Goal: Task Accomplishment & Management: Use online tool/utility

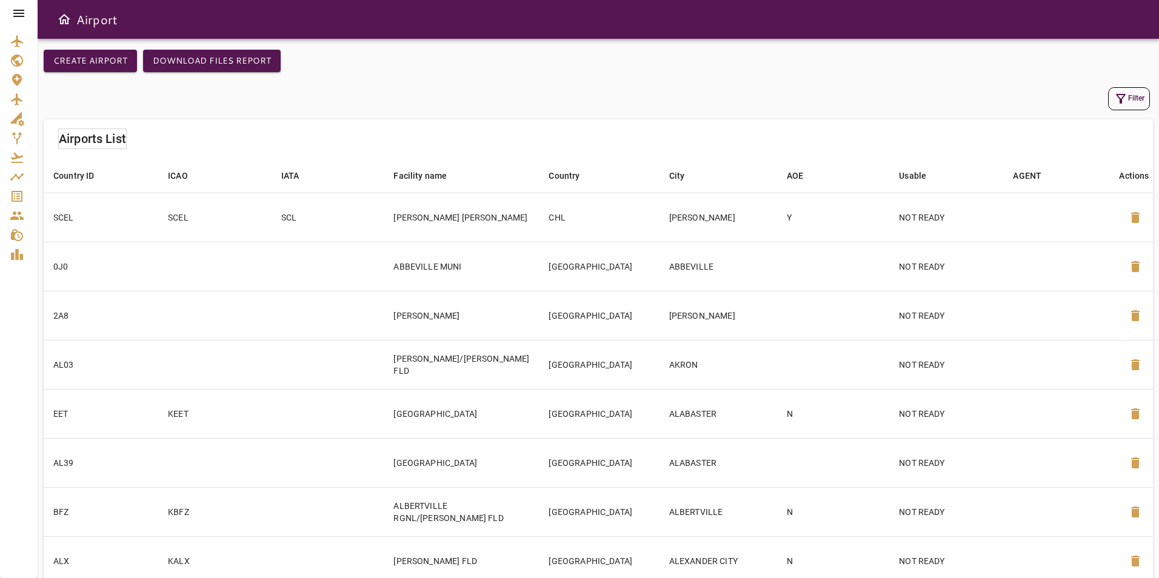
click at [1128, 95] on button "Filter" at bounding box center [1129, 98] width 42 height 23
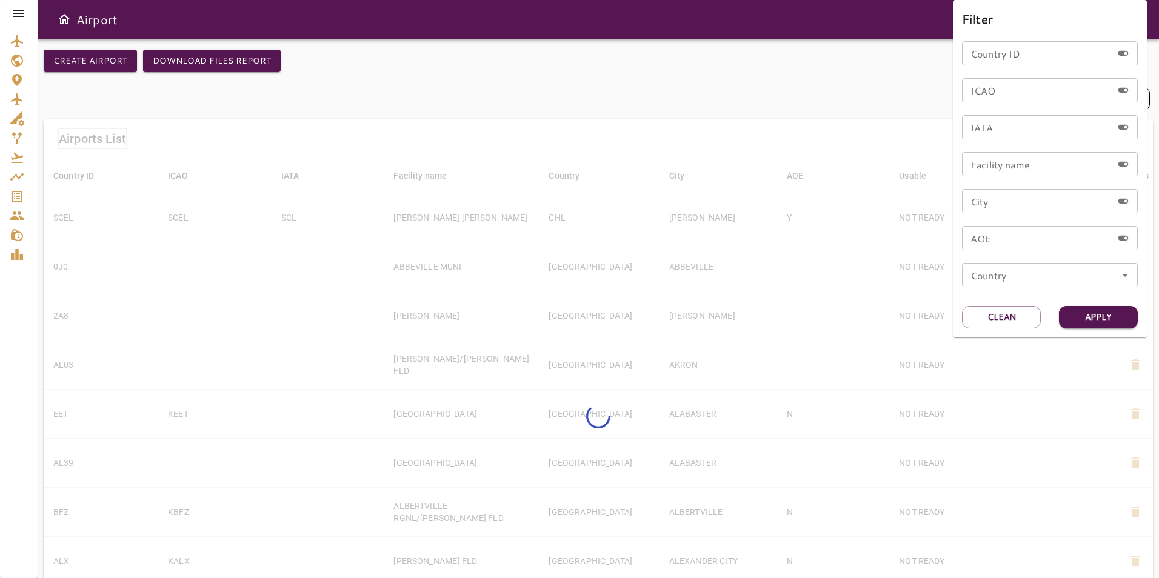
scroll to position [4, 0]
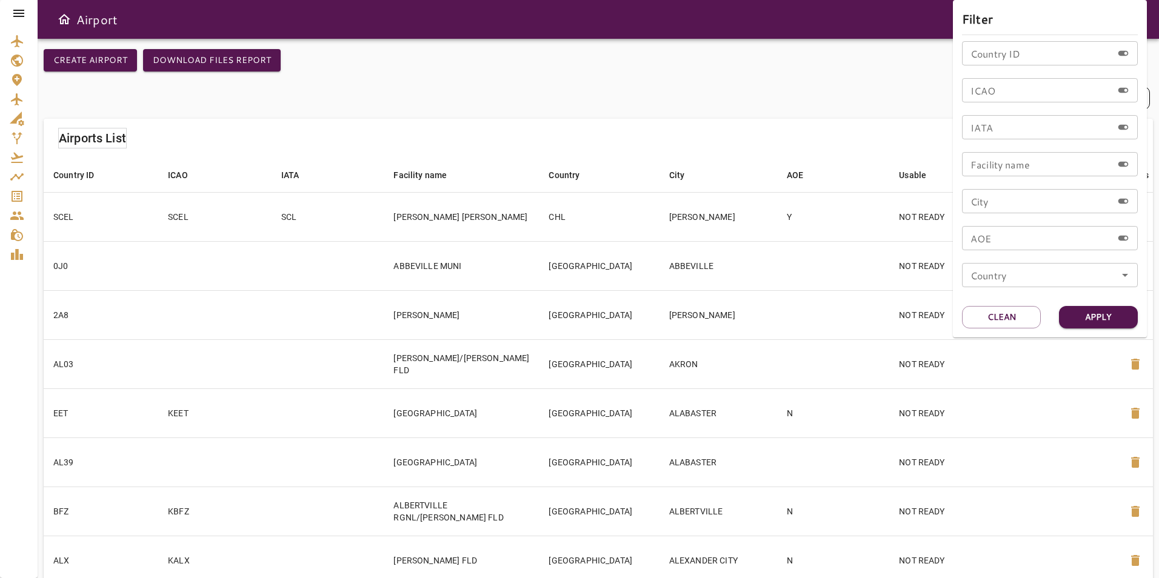
click at [27, 16] on div at bounding box center [579, 289] width 1159 height 578
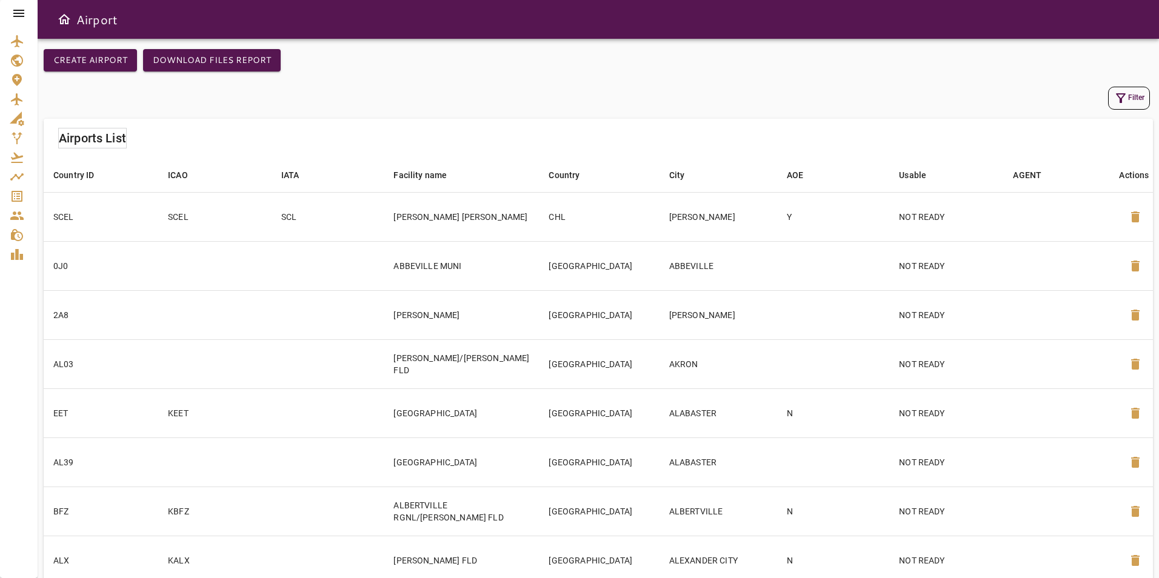
click at [19, 14] on icon at bounding box center [18, 13] width 11 height 7
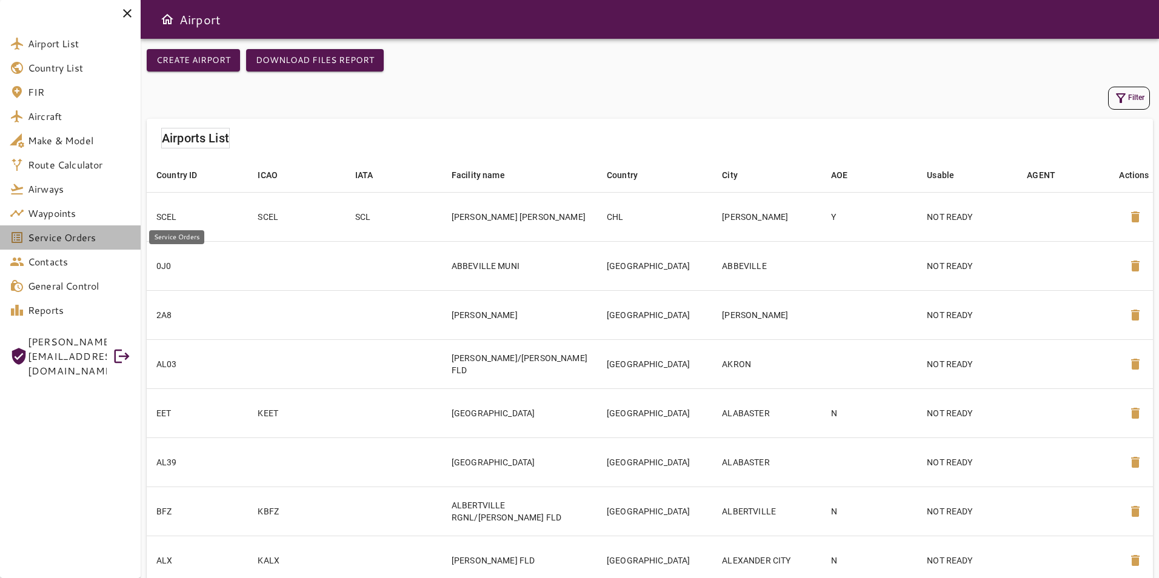
click at [92, 236] on span "Service Orders" at bounding box center [79, 237] width 103 height 15
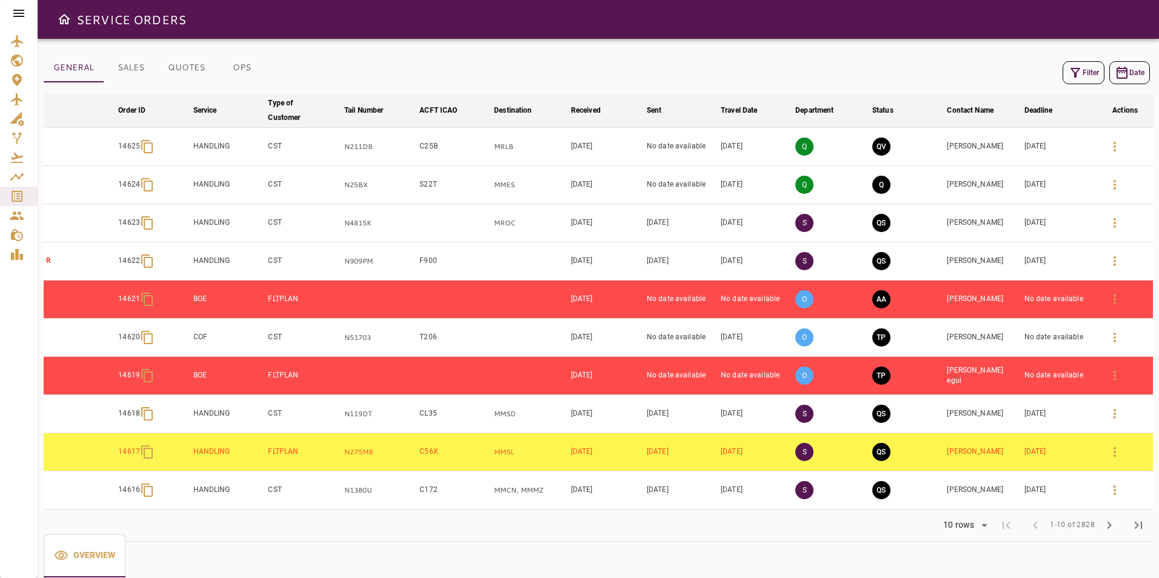
click at [13, 15] on icon at bounding box center [19, 13] width 15 height 15
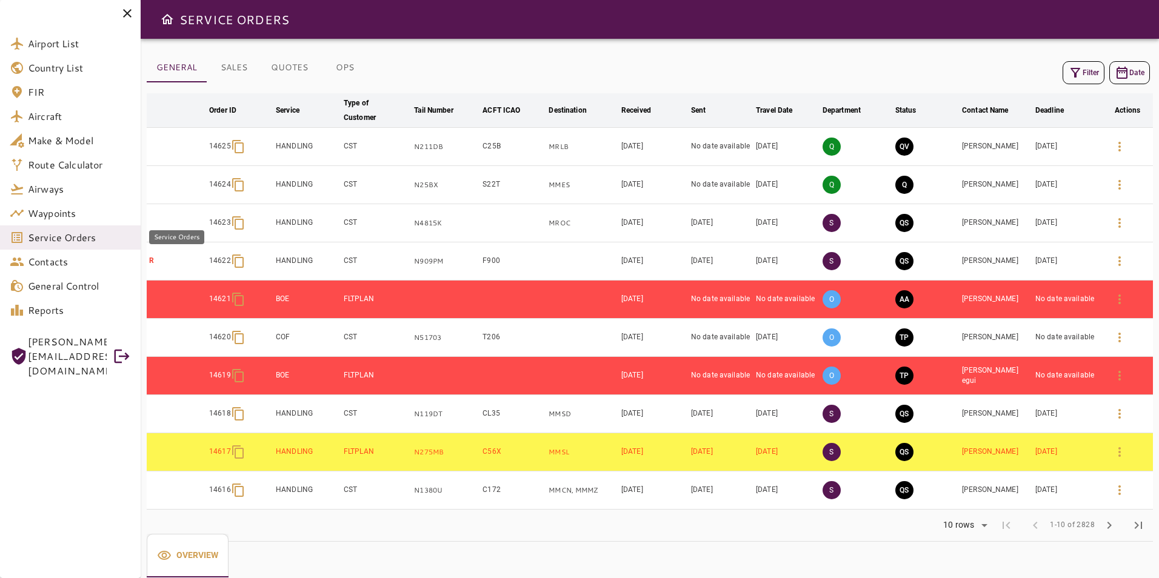
click at [85, 232] on span "Service Orders" at bounding box center [79, 237] width 103 height 15
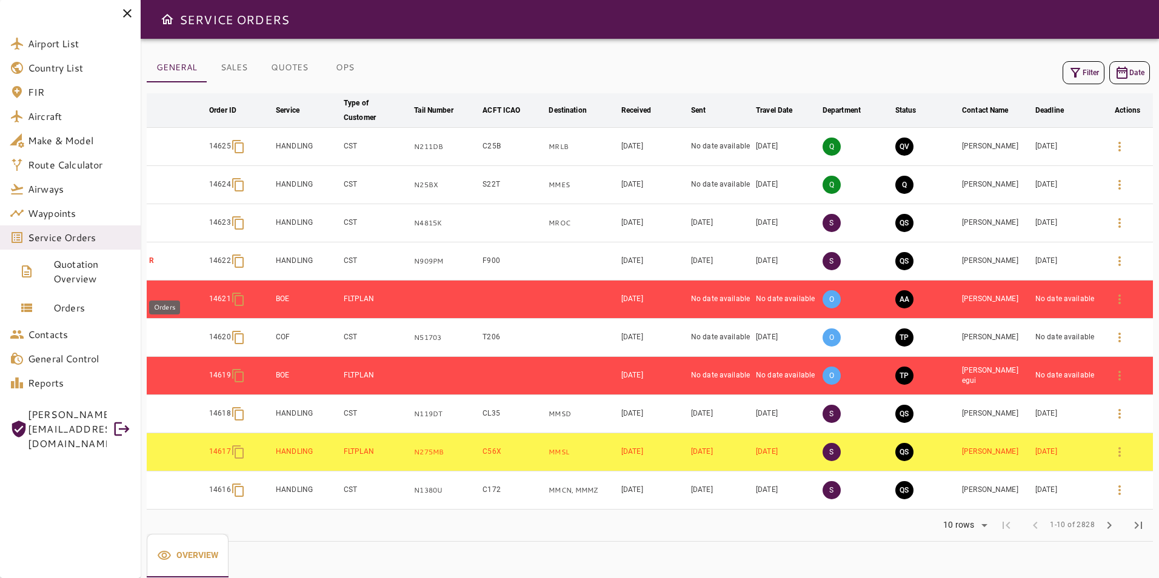
click at [98, 314] on span "Orders" at bounding box center [92, 308] width 78 height 15
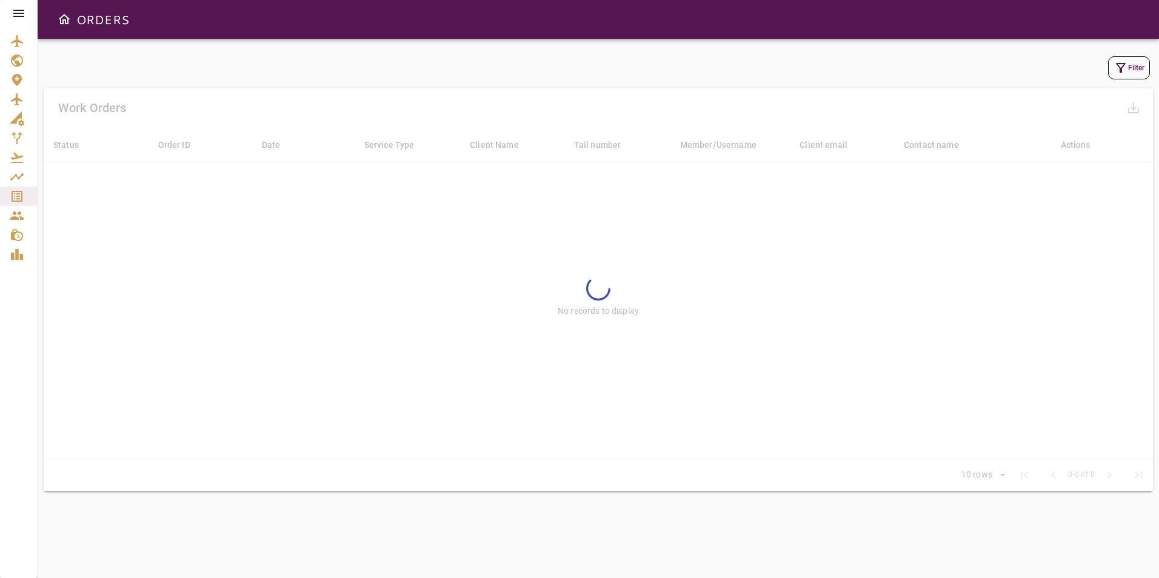
click at [1118, 68] on icon "button" at bounding box center [1121, 68] width 15 height 15
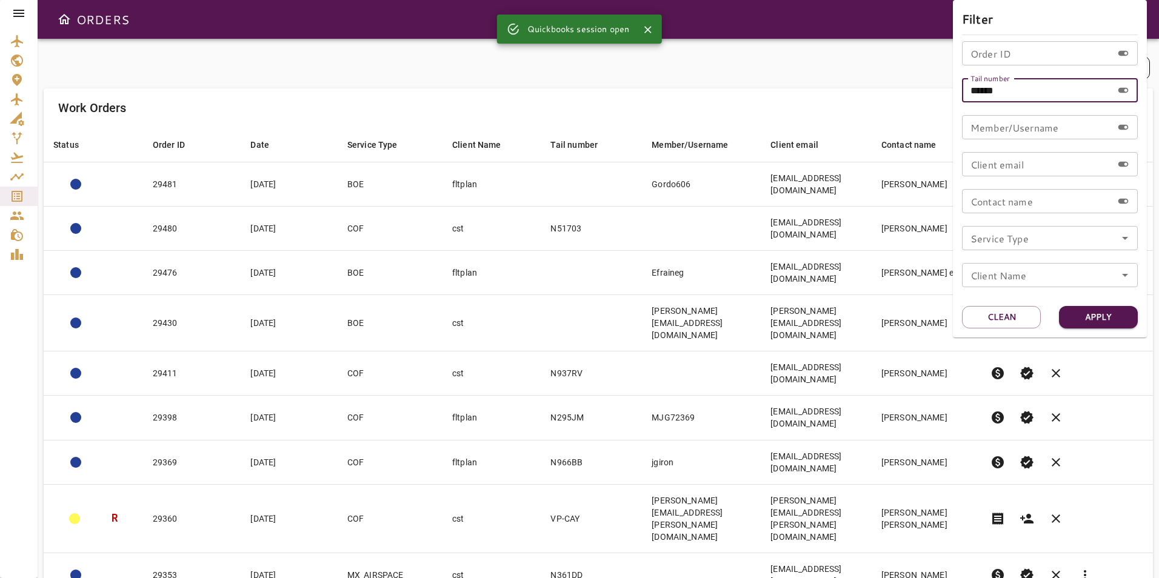
drag, startPoint x: 1016, startPoint y: 93, endPoint x: 931, endPoint y: 93, distance: 84.3
click at [931, 93] on div "Filter Order ID Order ID Tail number ****** Tail number Member/Username Member/…" at bounding box center [579, 289] width 1159 height 578
click at [989, 61] on input "Order ID" at bounding box center [1037, 53] width 150 height 24
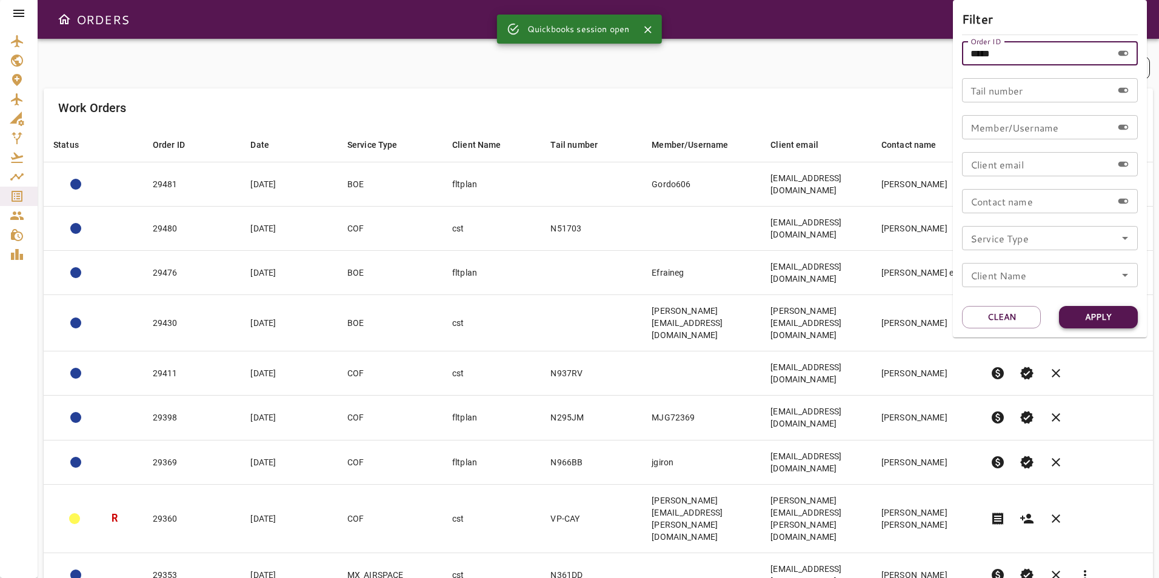
type input "*****"
click at [1083, 315] on button "Apply" at bounding box center [1098, 317] width 79 height 22
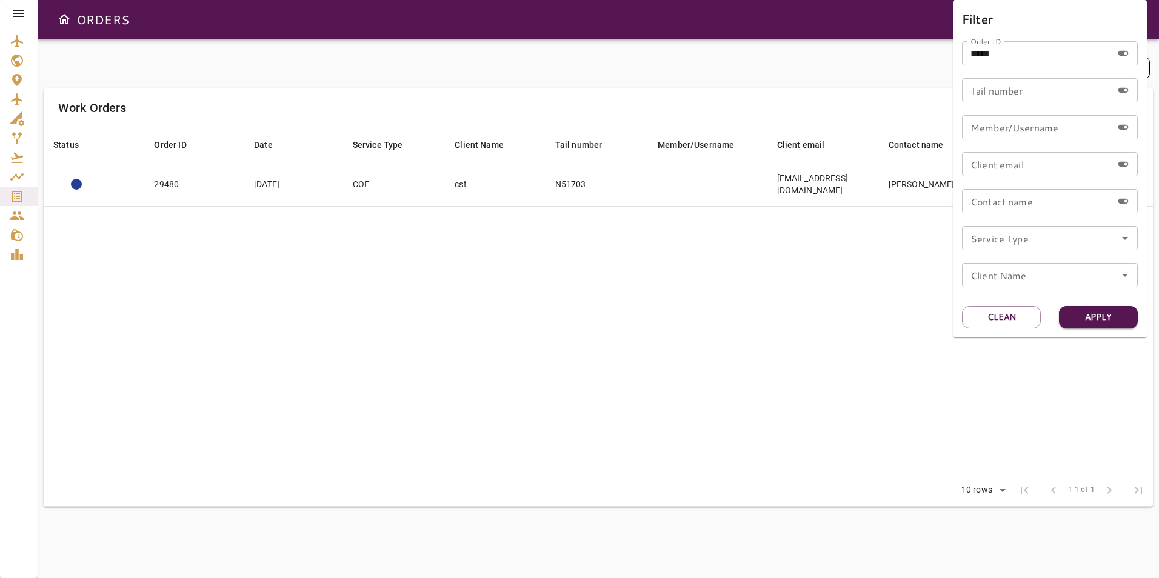
click at [809, 377] on div at bounding box center [579, 289] width 1159 height 578
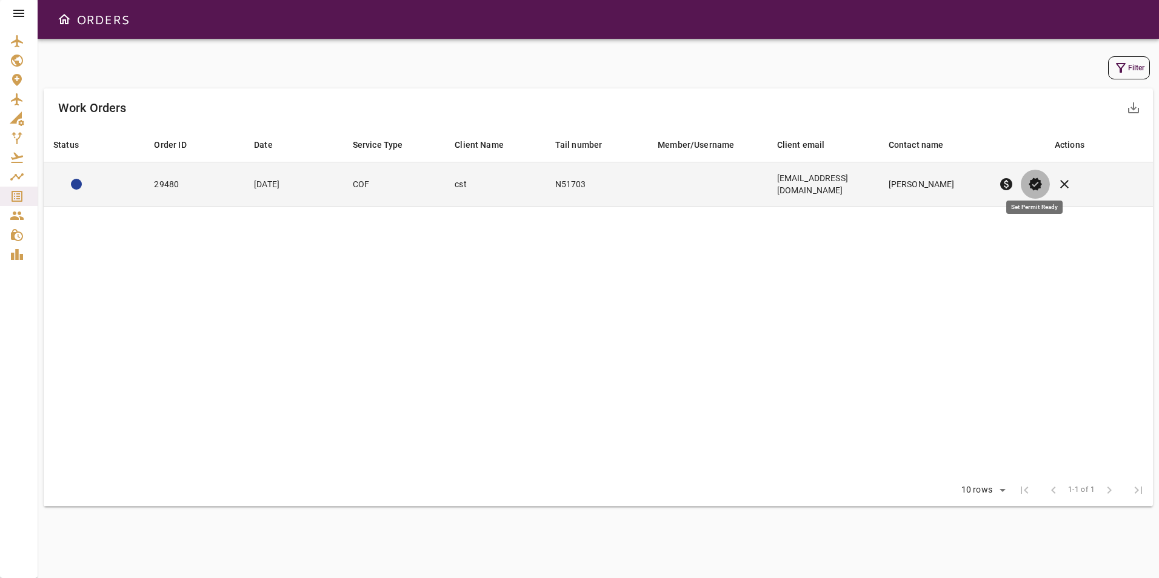
click at [1037, 170] on button "verified" at bounding box center [1035, 184] width 29 height 29
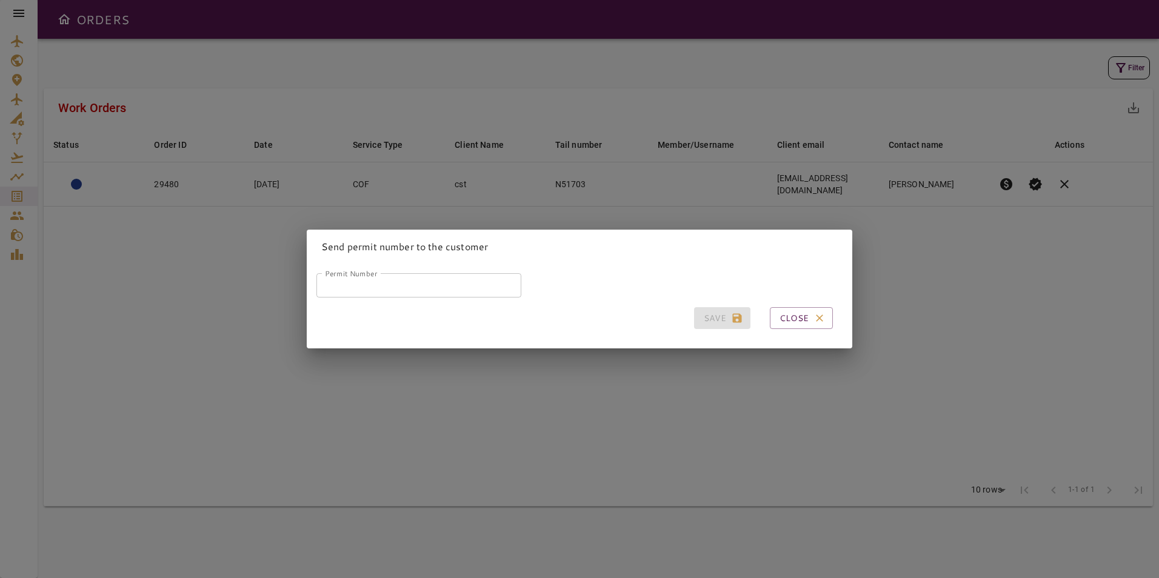
click at [444, 278] on input "Permit Number" at bounding box center [418, 285] width 205 height 24
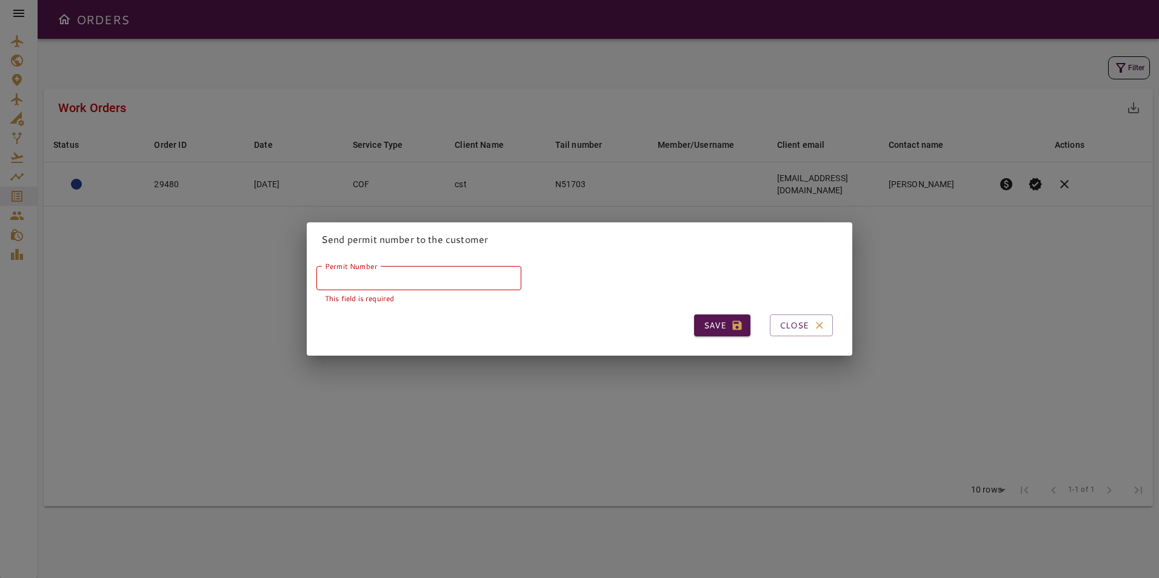
drag, startPoint x: 442, startPoint y: 263, endPoint x: 457, endPoint y: 272, distance: 17.2
click at [442, 266] on input "Permit Number" at bounding box center [418, 278] width 205 height 24
paste input "*****"
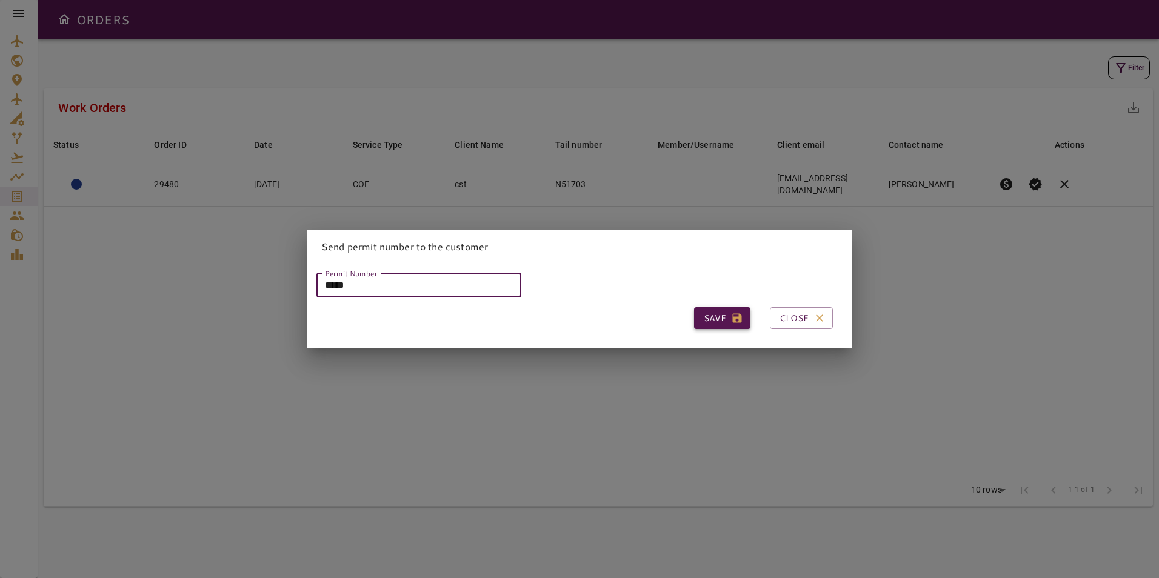
type input "*****"
click at [719, 315] on button "Save" at bounding box center [722, 318] width 56 height 22
